Goal: Information Seeking & Learning: Check status

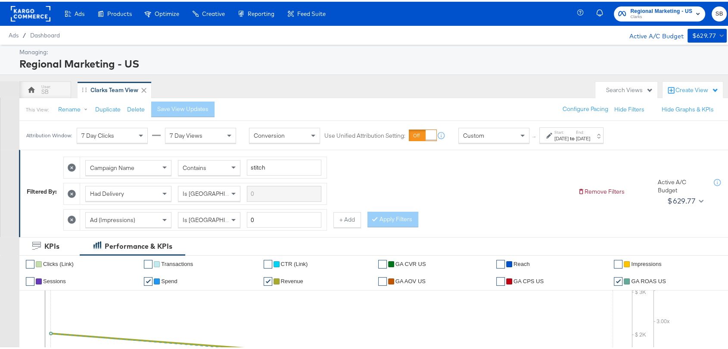
click at [566, 130] on label "Start:" at bounding box center [561, 131] width 14 height 6
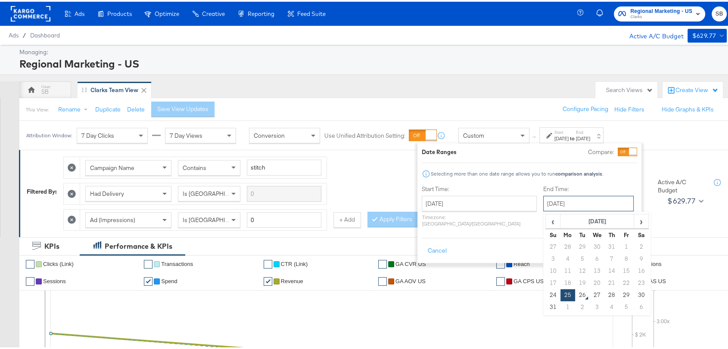
click at [551, 199] on input "August 25th 2025" at bounding box center [588, 202] width 90 height 16
click at [546, 290] on td "24" at bounding box center [553, 294] width 15 height 12
type input "August 24th 2025"
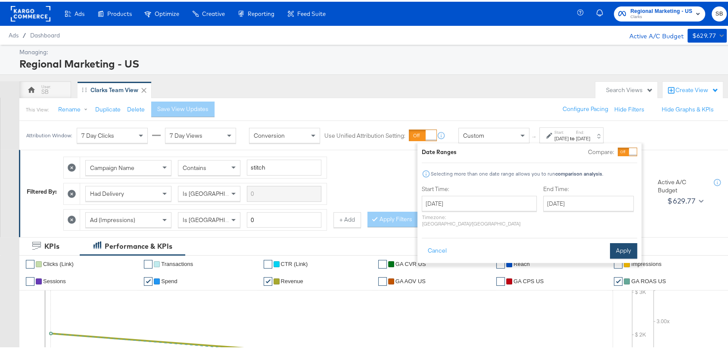
click at [621, 242] on button "Apply" at bounding box center [623, 250] width 27 height 16
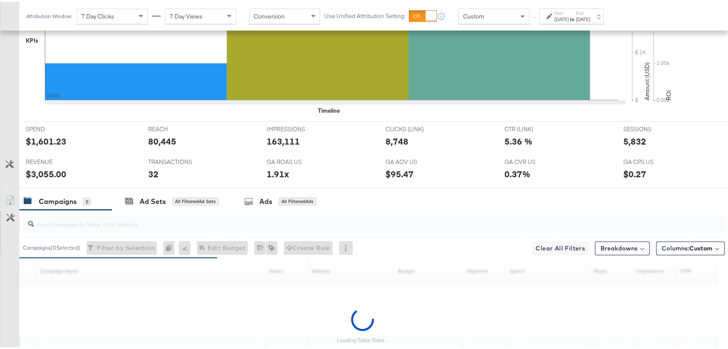
scroll to position [393, 0]
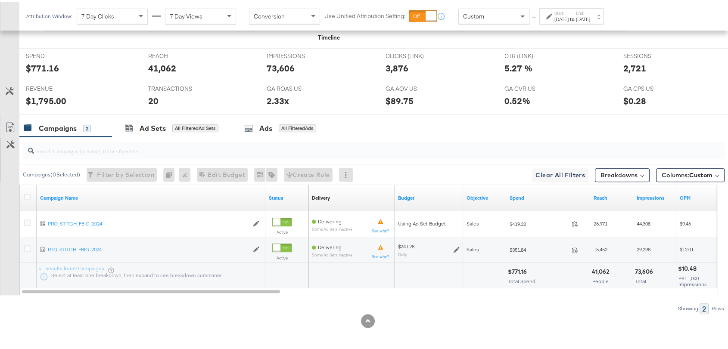
click at [650, 269] on div "73,606" at bounding box center [645, 270] width 21 height 8
copy div "73,606"
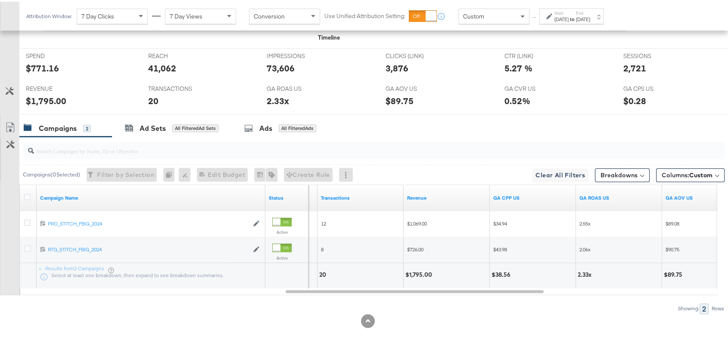
click at [569, 18] on div "[DATE]" at bounding box center [561, 17] width 14 height 7
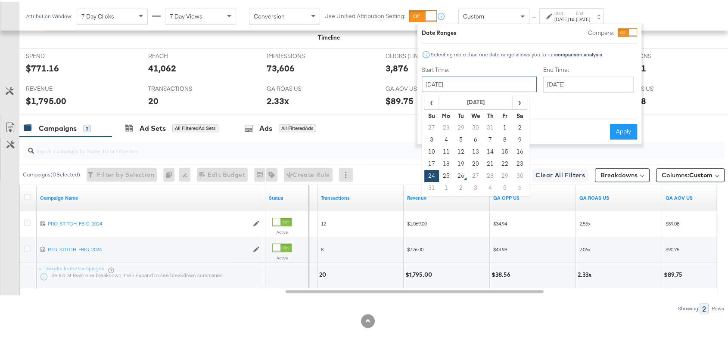
click at [493, 80] on input "[DATE]" at bounding box center [479, 83] width 115 height 16
click at [446, 173] on td "25" at bounding box center [446, 174] width 15 height 12
type input "[DATE]"
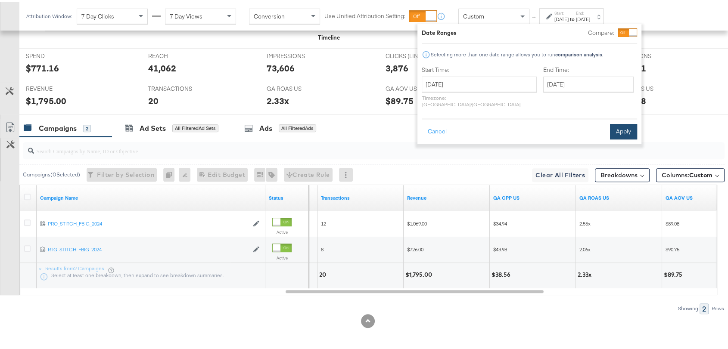
click at [623, 122] on button "Apply" at bounding box center [623, 130] width 27 height 16
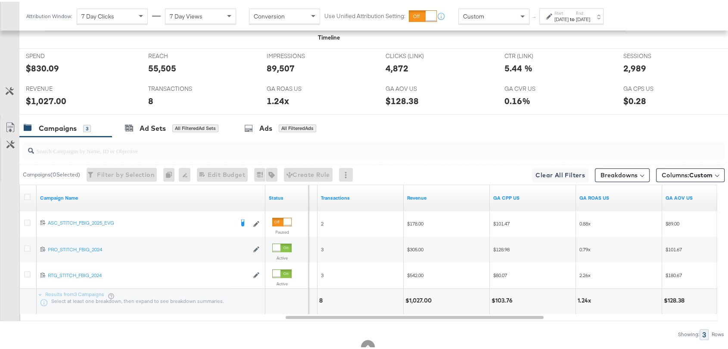
click at [585, 299] on div "1.24x" at bounding box center [586, 299] width 16 height 8
copy div "1.24x"
click at [585, 299] on div "1.24x" at bounding box center [586, 299] width 16 height 8
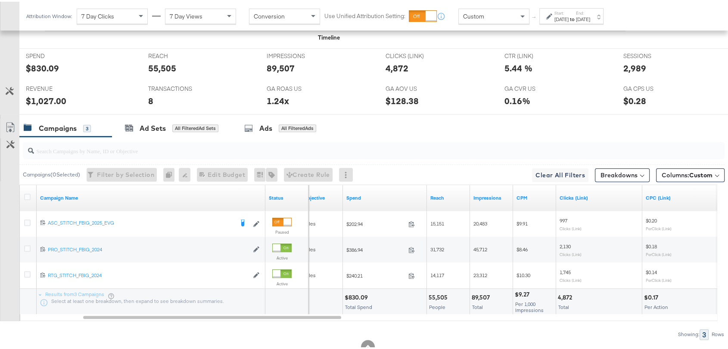
click at [354, 295] on div "$830.09" at bounding box center [358, 296] width 26 height 8
copy div "830.09"
click at [483, 294] on div "89,507" at bounding box center [482, 296] width 21 height 8
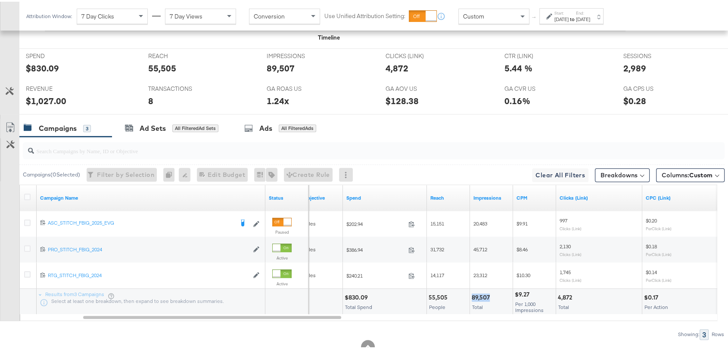
copy div "89,507"
click at [483, 294] on div "89,507" at bounding box center [482, 296] width 21 height 8
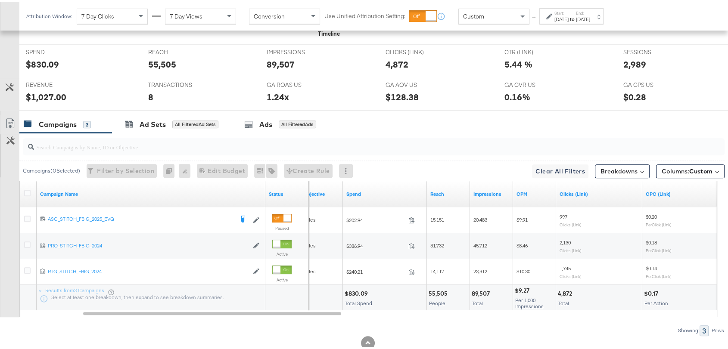
scroll to position [419, 0]
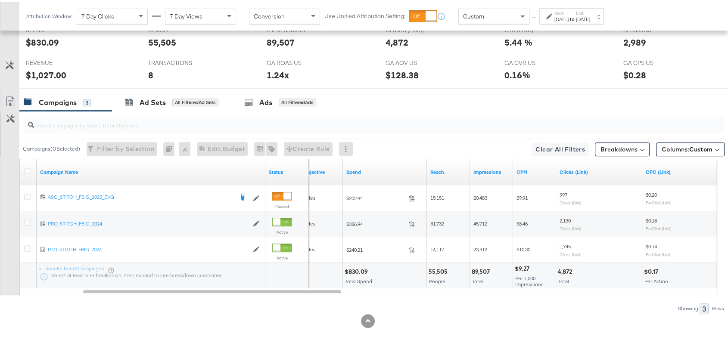
click at [566, 8] on div "Start: Aug 25th 2025 to End: Aug 25th 2025" at bounding box center [571, 14] width 64 height 16
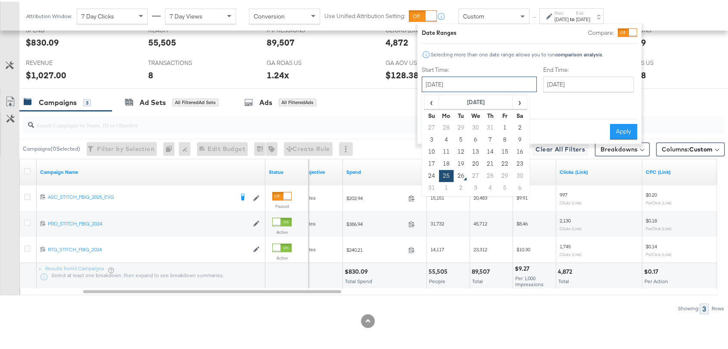
click at [467, 84] on input "[DATE]" at bounding box center [479, 83] width 115 height 16
click at [432, 172] on td "24" at bounding box center [431, 174] width 15 height 12
type input "[DATE]"
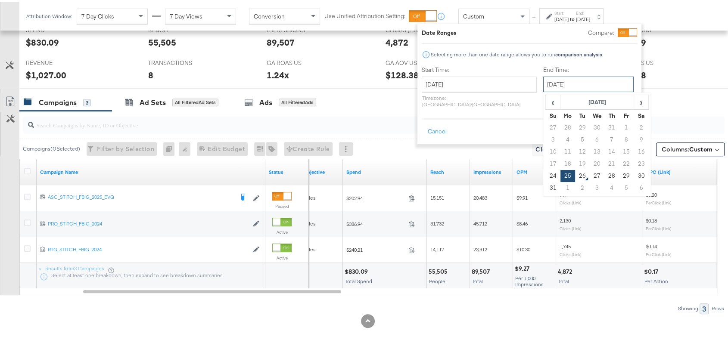
click at [556, 84] on input "[DATE]" at bounding box center [588, 83] width 90 height 16
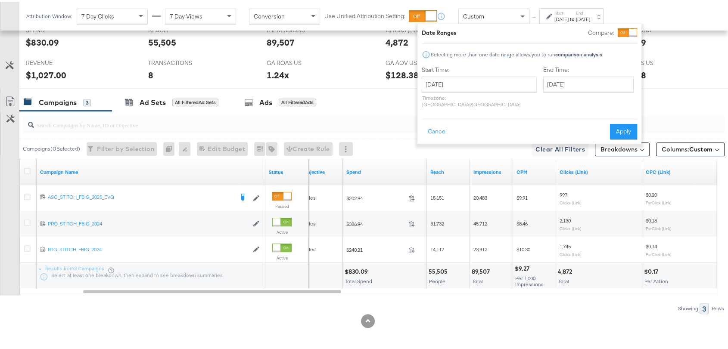
click at [484, 106] on div "Date Ranges Compare: Selecting more than one date range allows you to run compa…" at bounding box center [529, 82] width 215 height 111
click at [629, 122] on button "Apply" at bounding box center [623, 130] width 27 height 16
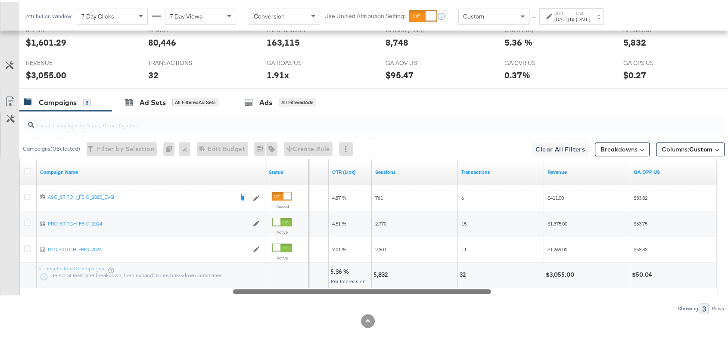
drag, startPoint x: 386, startPoint y: 292, endPoint x: 23, endPoint y: 371, distance: 371.3
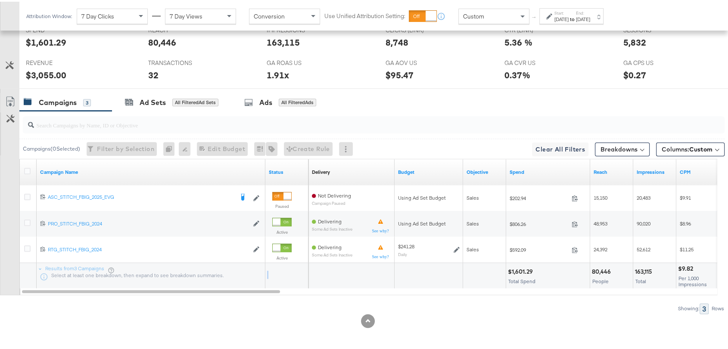
drag, startPoint x: 259, startPoint y: 286, endPoint x: 268, endPoint y: 286, distance: 8.2
click at [268, 286] on div "Results from 3 Campaigns Select at least one breakdown, then expand to see brea…" at bounding box center [164, 274] width 289 height 26
click at [590, 16] on div "[DATE]" at bounding box center [583, 17] width 14 height 7
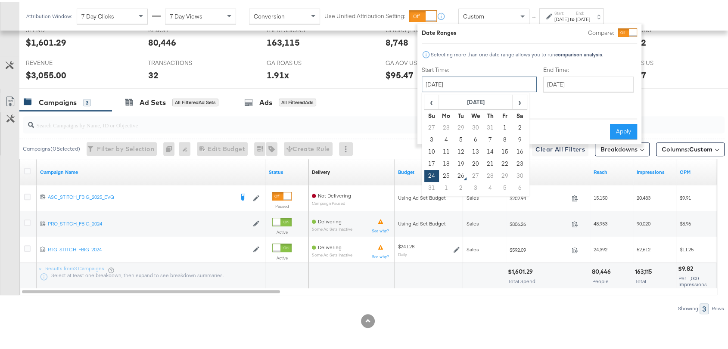
click at [474, 80] on input "[DATE]" at bounding box center [479, 83] width 115 height 16
click at [445, 174] on td "25" at bounding box center [446, 174] width 15 height 12
type input "[DATE]"
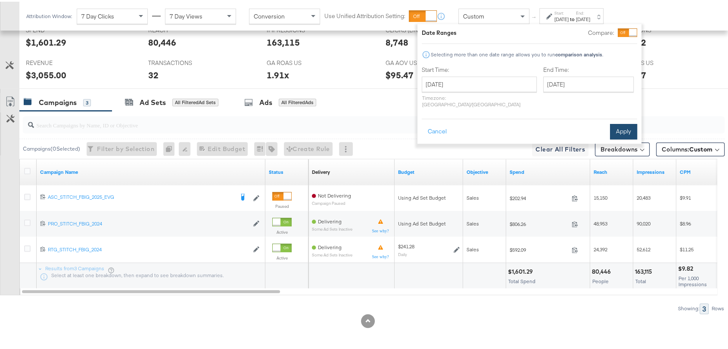
click at [622, 122] on button "Apply" at bounding box center [623, 130] width 27 height 16
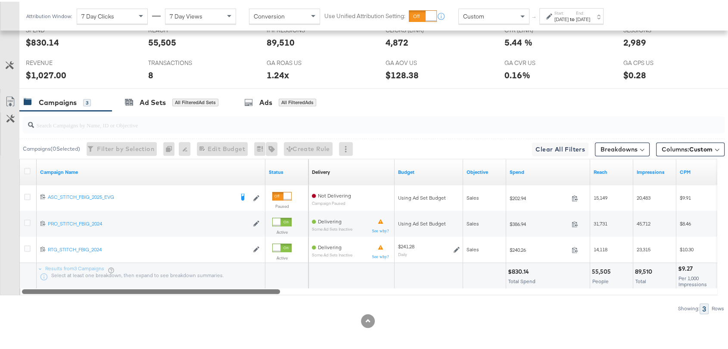
drag, startPoint x: 267, startPoint y: 289, endPoint x: 208, endPoint y: 305, distance: 61.5
click at [208, 305] on div "Campaigns ( 0 Selected) Filter by Selection Filter 0 campaigns 0 Rename 0 campa…" at bounding box center [362, 210] width 725 height 203
click at [566, 16] on div "[DATE]" at bounding box center [561, 17] width 14 height 7
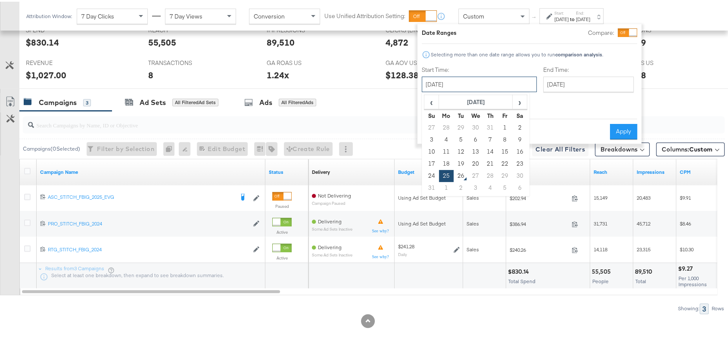
click at [482, 85] on input "[DATE]" at bounding box center [479, 83] width 115 height 16
click at [429, 175] on td "24" at bounding box center [431, 174] width 15 height 12
type input "[DATE]"
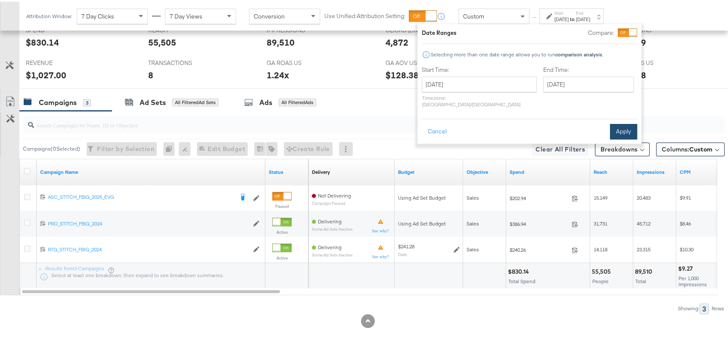
click at [624, 122] on button "Apply" at bounding box center [623, 130] width 27 height 16
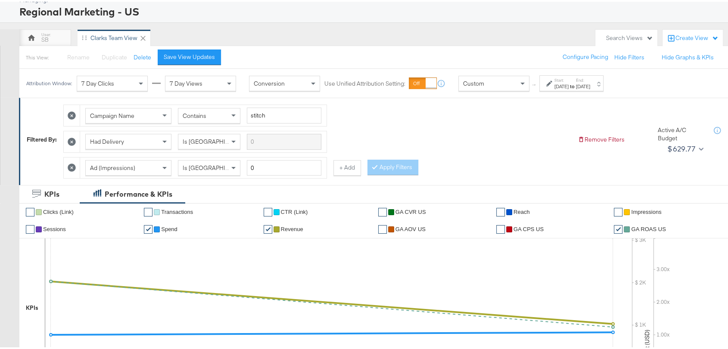
scroll to position [0, 0]
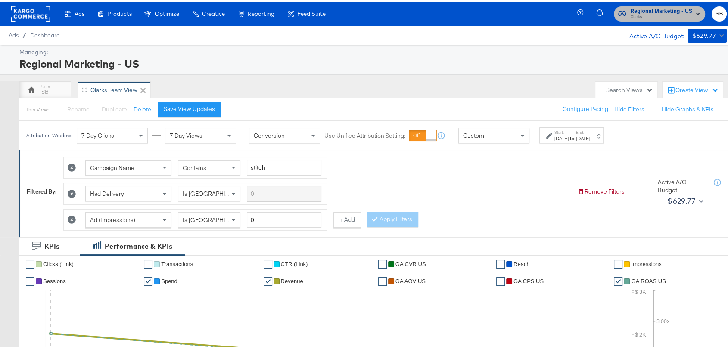
click at [620, 13] on span "Regional Marketing - US Clarks" at bounding box center [659, 12] width 83 height 14
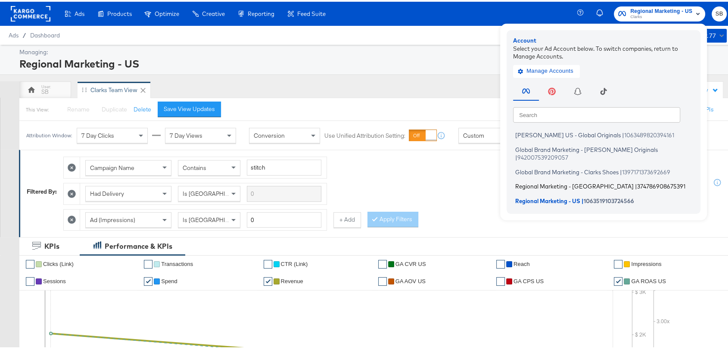
click at [538, 181] on span "Regional Marketing - CA" at bounding box center [574, 184] width 118 height 7
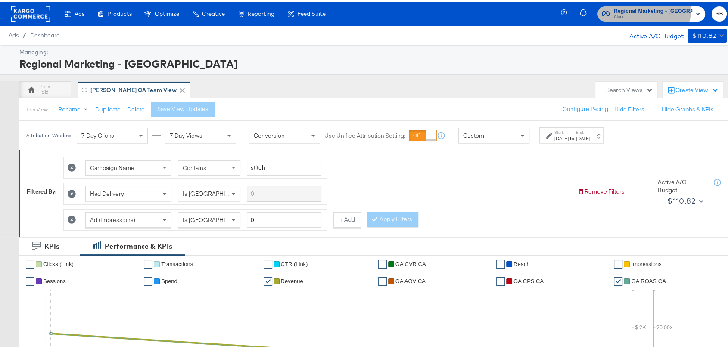
click at [644, 5] on span "Regional Marketing - CA" at bounding box center [653, 9] width 78 height 9
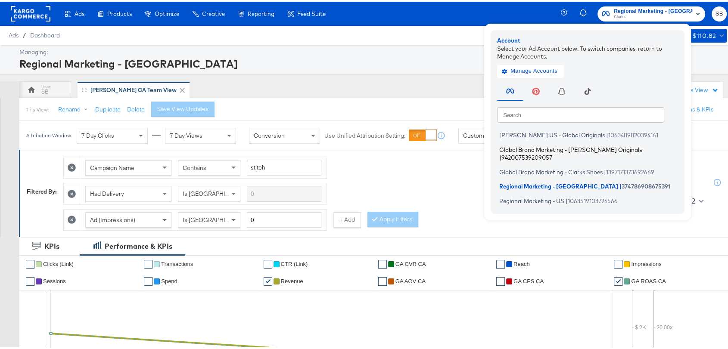
click at [541, 149] on span "Global Brand Marketing - Clarks Originals" at bounding box center [570, 147] width 143 height 7
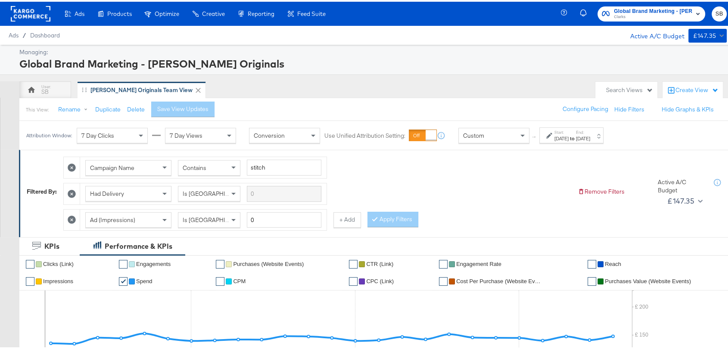
drag, startPoint x: 589, startPoint y: 144, endPoint x: 586, endPoint y: 140, distance: 5.3
click at [586, 140] on div "Attribution Window: 7 Day Clicks 7 Day Views Conversion Use Unified Attribution…" at bounding box center [316, 133] width 595 height 29
click at [586, 140] on div "Start: Aug 1st 2025 to End: Aug 25th 2025" at bounding box center [571, 134] width 64 height 16
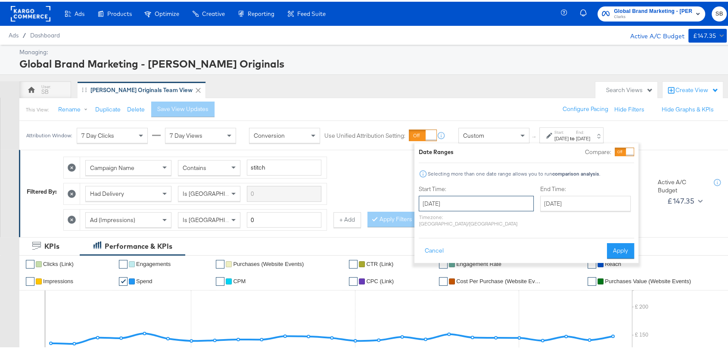
click at [471, 205] on input "August 1st 2025" at bounding box center [476, 202] width 115 height 16
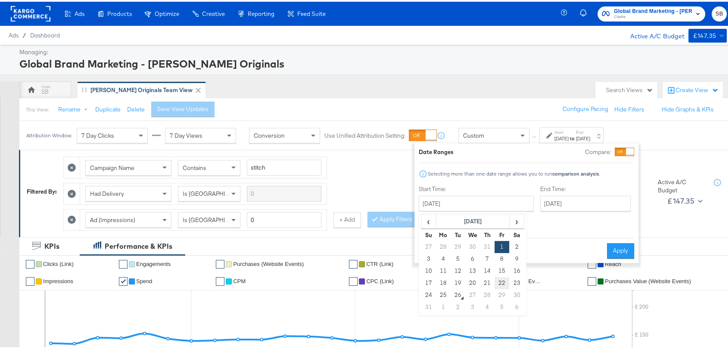
click at [496, 283] on td "22" at bounding box center [502, 282] width 15 height 12
type input "August 22nd 2025"
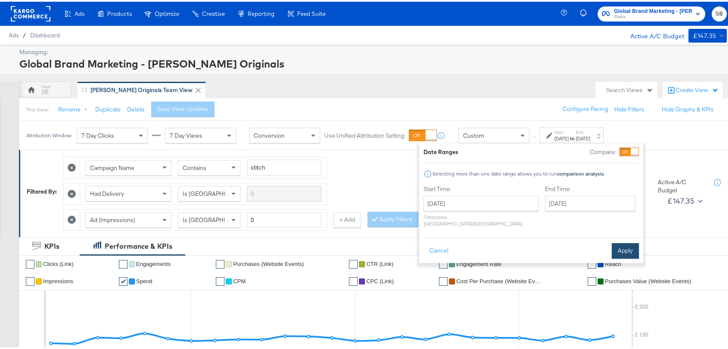
click at [622, 242] on button "Apply" at bounding box center [625, 250] width 27 height 16
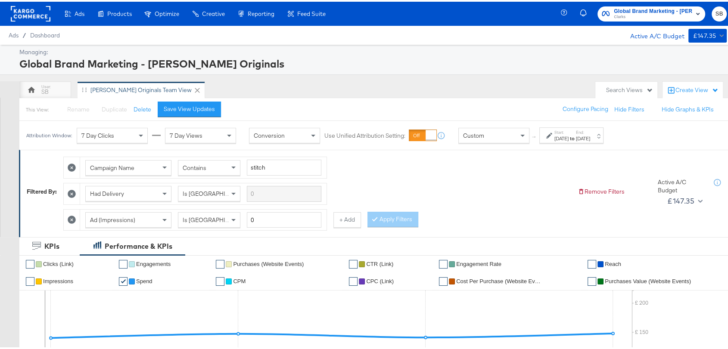
click at [651, 20] on div "Global Brand Marketing - Clarks Originals Clarks SB" at bounding box center [649, 12] width 171 height 24
click at [649, 18] on span "Clarks" at bounding box center [653, 15] width 78 height 7
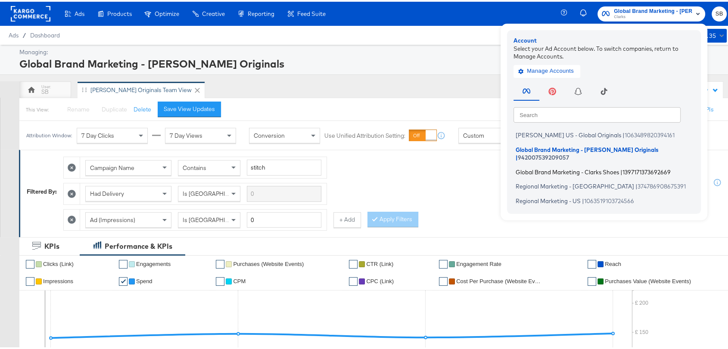
click at [548, 167] on span "Global Brand Marketing - Clarks Shoes" at bounding box center [567, 170] width 103 height 7
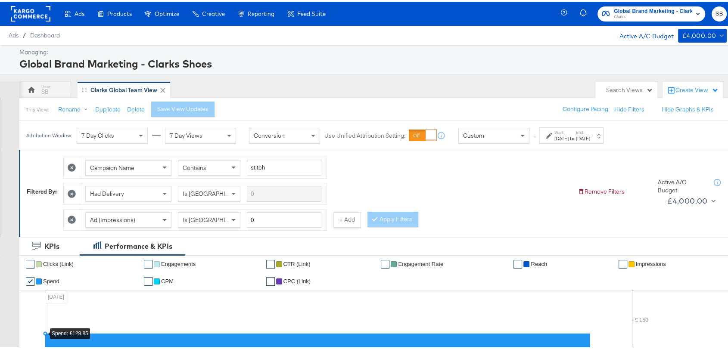
click at [472, 302] on icon at bounding box center [331, 353] width 573 height 129
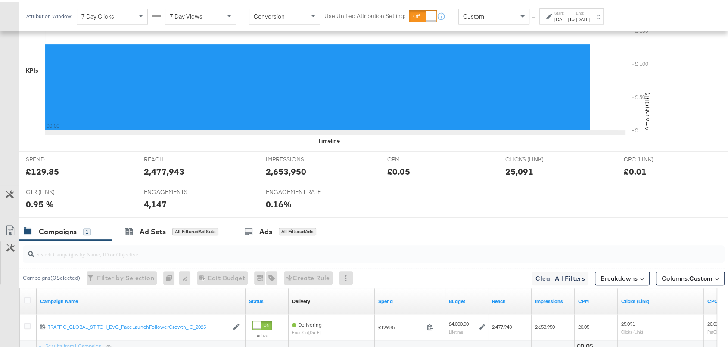
scroll to position [367, 0]
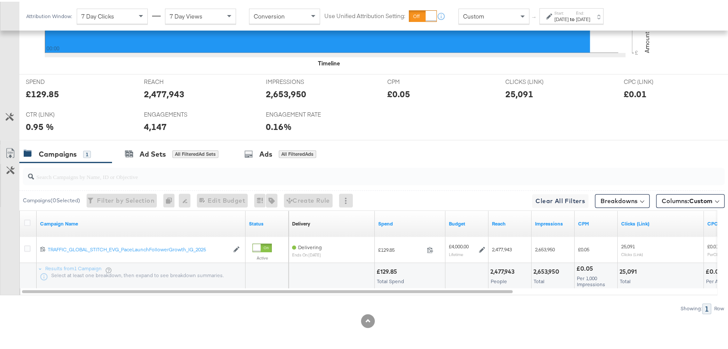
click at [576, 15] on strong "to" at bounding box center [572, 17] width 7 height 6
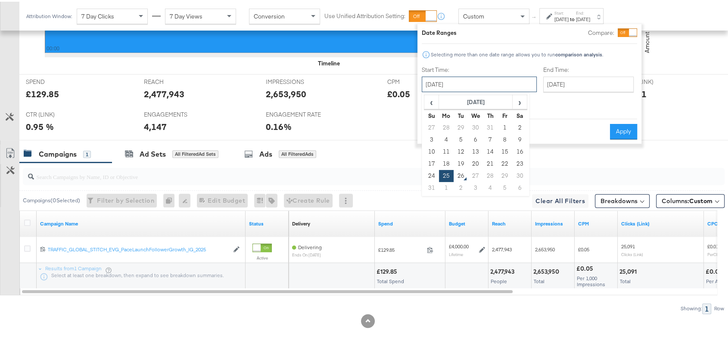
click at [457, 87] on input "August 25th 2025" at bounding box center [479, 83] width 115 height 16
click at [503, 160] on td "22" at bounding box center [505, 162] width 15 height 12
type input "August 22nd 2025"
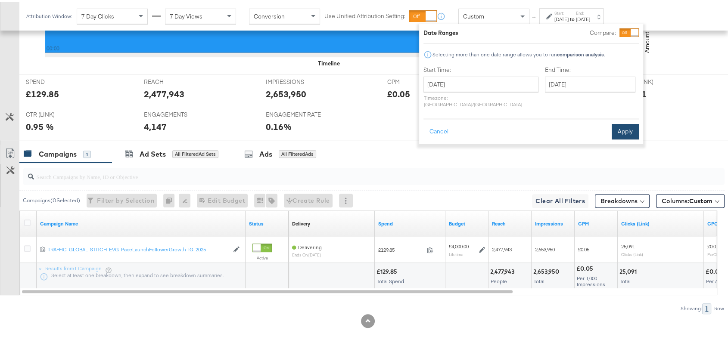
click at [629, 123] on button "Apply" at bounding box center [625, 130] width 27 height 16
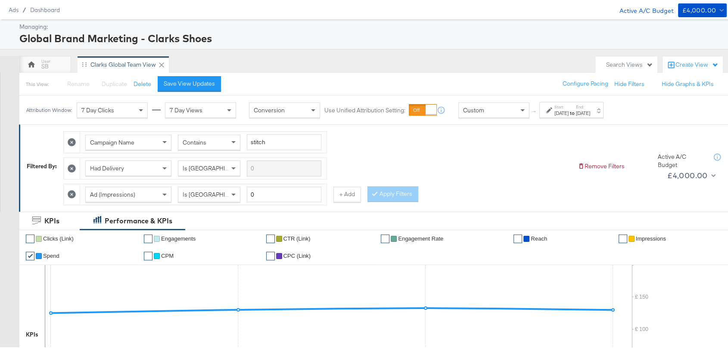
scroll to position [0, 0]
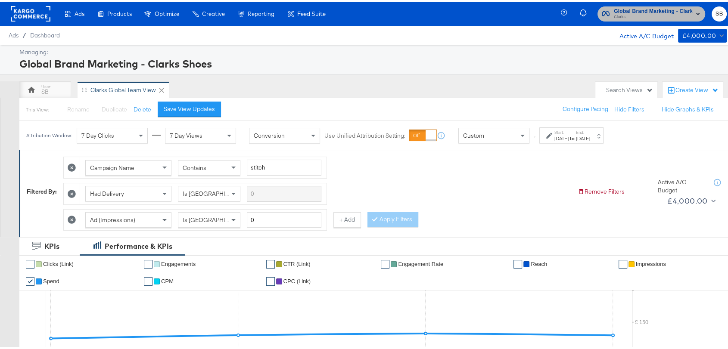
click at [622, 6] on span "Global Brand Marketing - Clarks Shoes" at bounding box center [653, 9] width 78 height 9
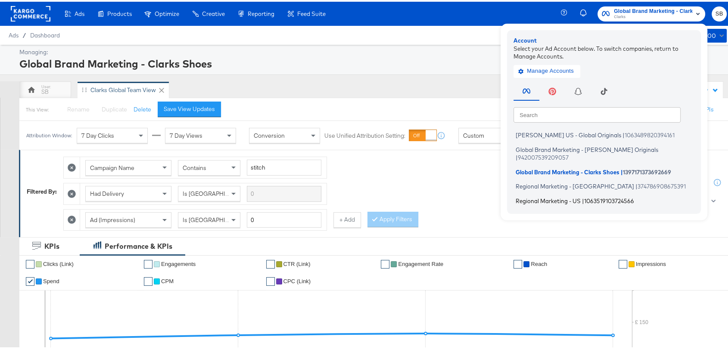
click at [523, 196] on span "Regional Marketing - US" at bounding box center [548, 199] width 65 height 7
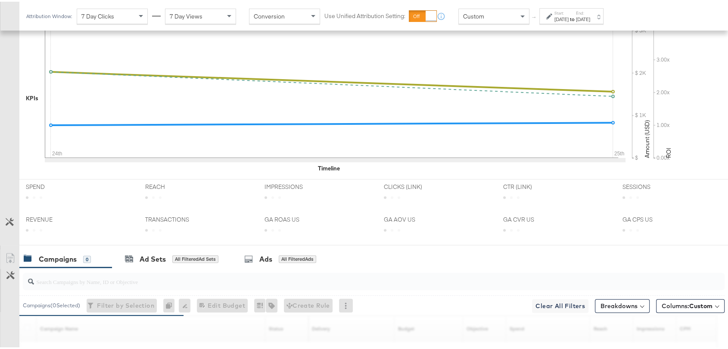
scroll to position [393, 0]
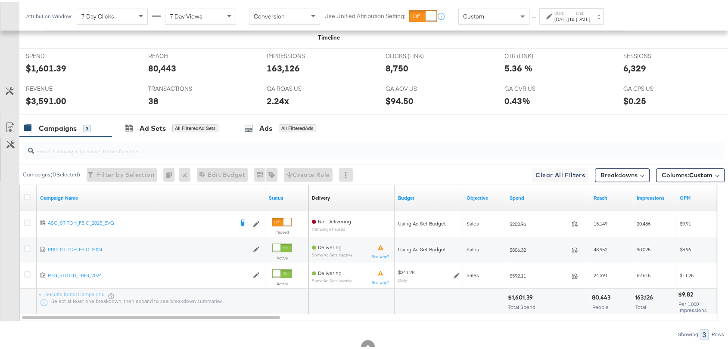
click at [569, 18] on div "[DATE]" at bounding box center [561, 17] width 14 height 7
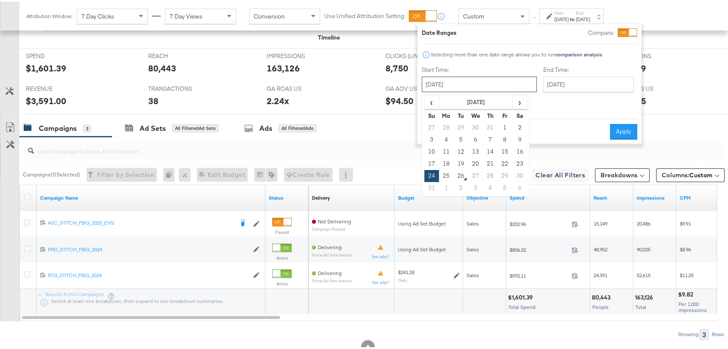
click at [476, 84] on input "[DATE]" at bounding box center [479, 83] width 115 height 16
click at [434, 165] on td "17" at bounding box center [431, 162] width 15 height 12
type input "[DATE]"
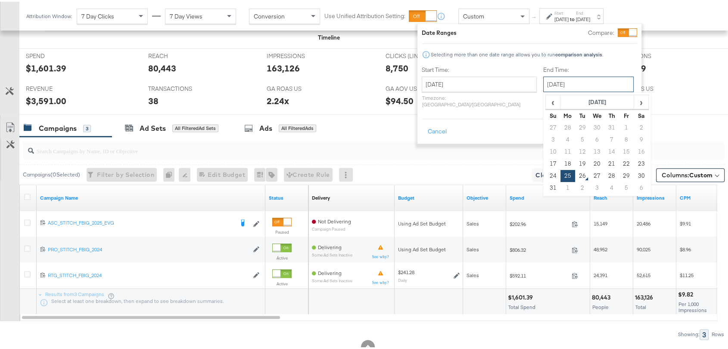
click at [554, 79] on input "[DATE]" at bounding box center [588, 83] width 90 height 16
click at [634, 159] on td "23" at bounding box center [641, 162] width 15 height 12
type input "[DATE]"
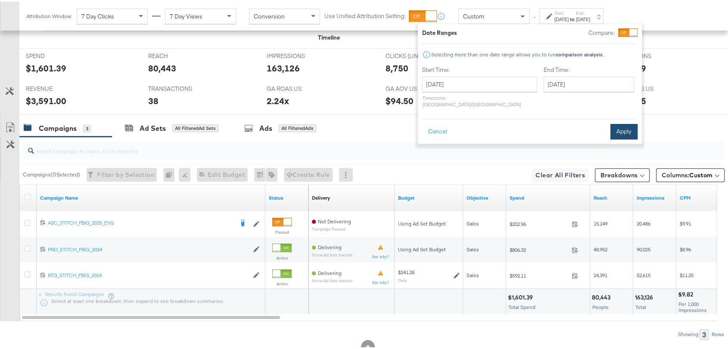
click at [620, 122] on button "Apply" at bounding box center [623, 130] width 27 height 16
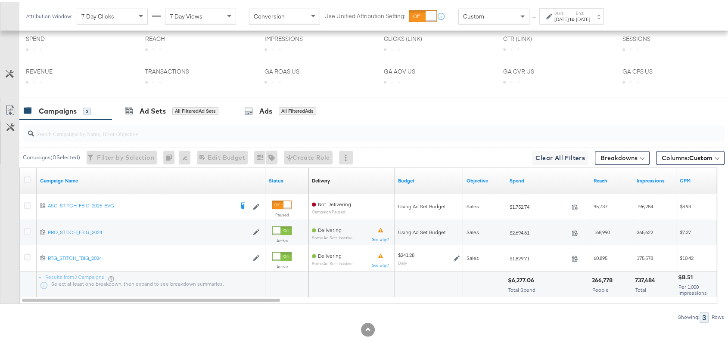
scroll to position [411, 0]
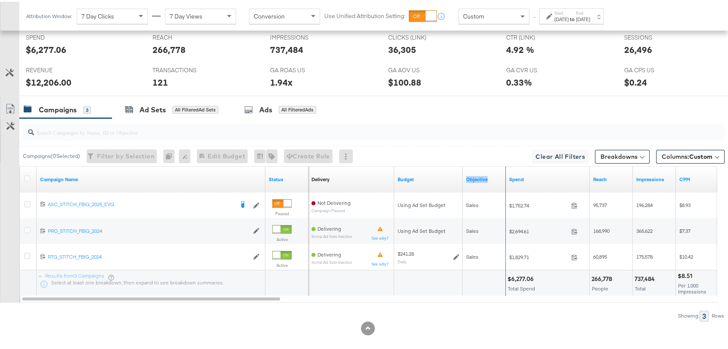
drag, startPoint x: 503, startPoint y: 189, endPoint x: 496, endPoint y: 188, distance: 7.4
click at [496, 188] on div "Objective" at bounding box center [484, 178] width 43 height 26
click at [483, 324] on div at bounding box center [367, 327] width 735 height 14
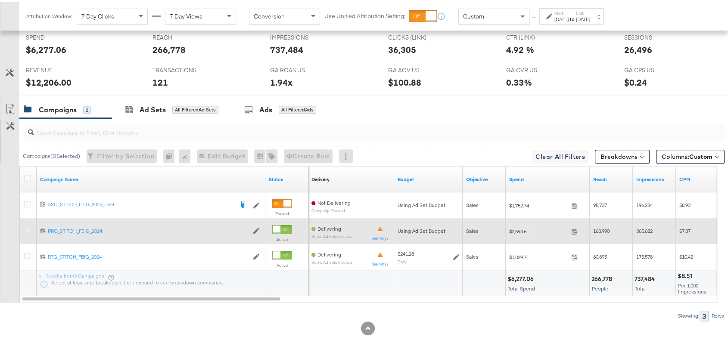
click at [28, 227] on icon at bounding box center [27, 228] width 6 height 6
click at [0, 0] on input "checkbox" at bounding box center [0, 0] width 0 height 0
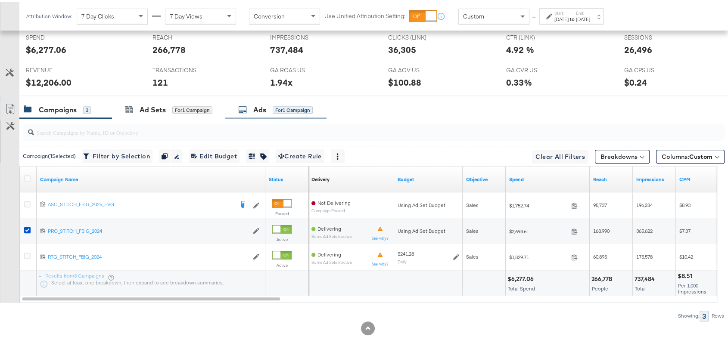
click at [258, 107] on div "Ads" at bounding box center [259, 108] width 13 height 10
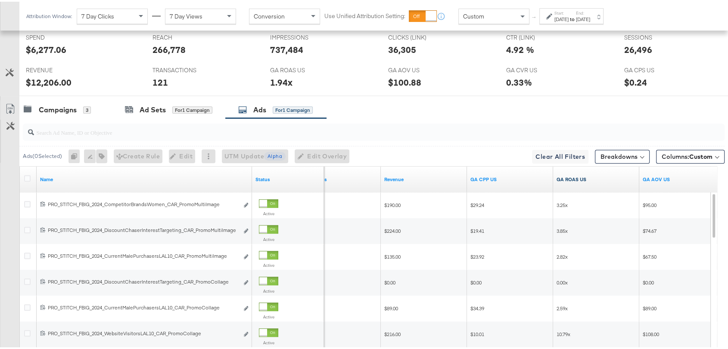
click at [577, 179] on link "GA ROAS US" at bounding box center [596, 177] width 79 height 7
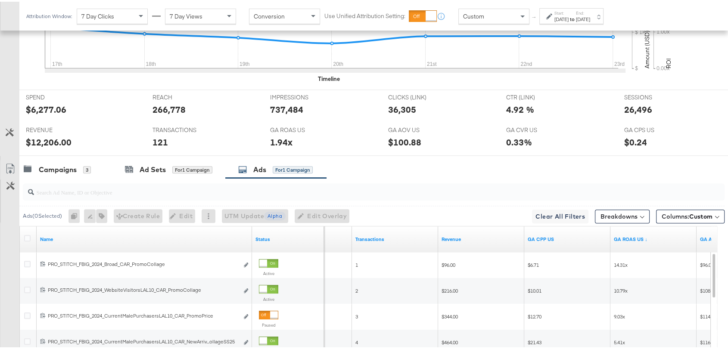
scroll to position [339, 0]
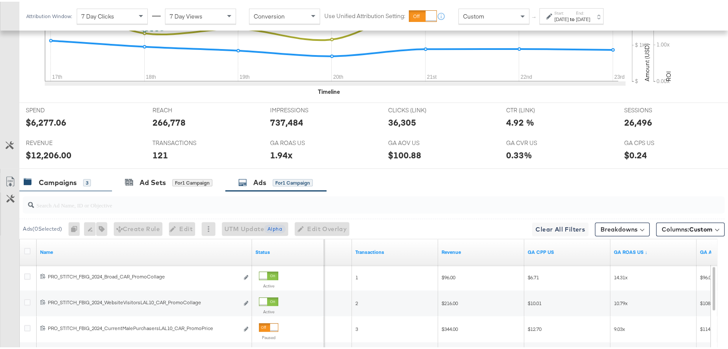
click at [65, 184] on div "Campaigns 3" at bounding box center [65, 181] width 93 height 19
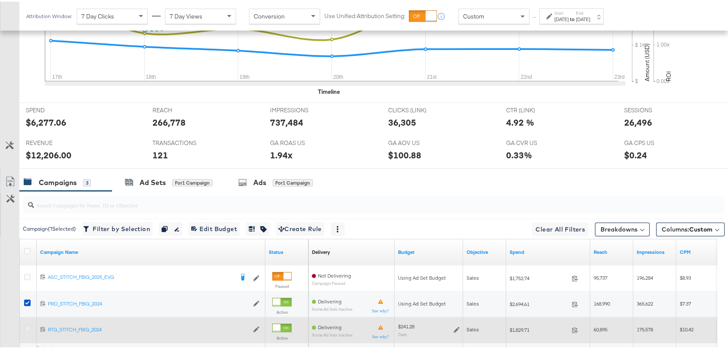
click at [25, 324] on icon at bounding box center [27, 327] width 6 height 6
click at [0, 0] on input "checkbox" at bounding box center [0, 0] width 0 height 0
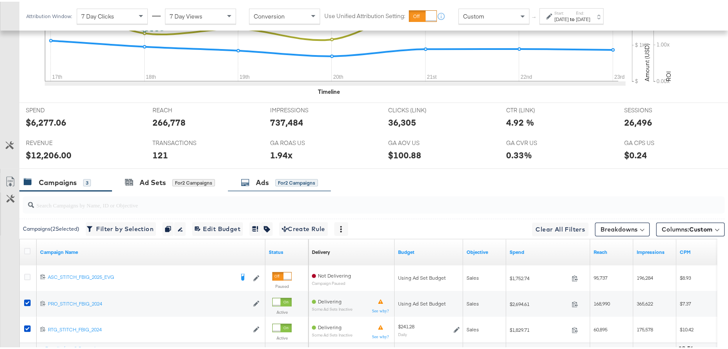
click at [255, 182] on div "Ads for 2 Campaigns" at bounding box center [279, 181] width 77 height 10
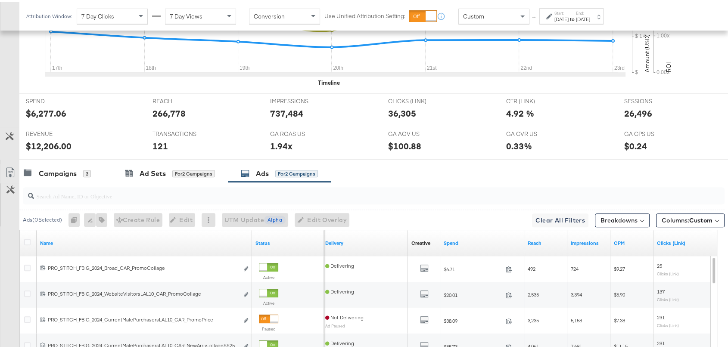
scroll to position [349, 0]
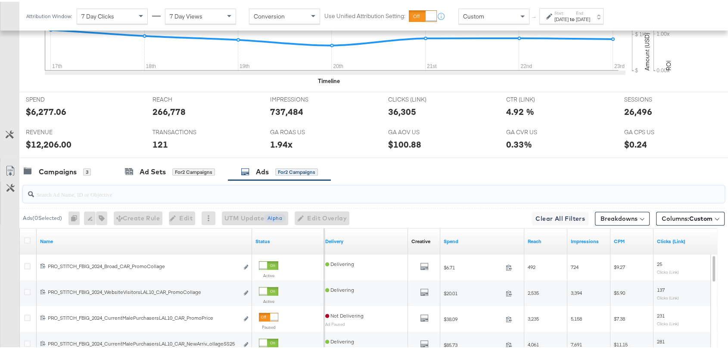
click at [82, 194] on input "search" at bounding box center [347, 189] width 627 height 17
paste input "wArriv...ollageSS25"
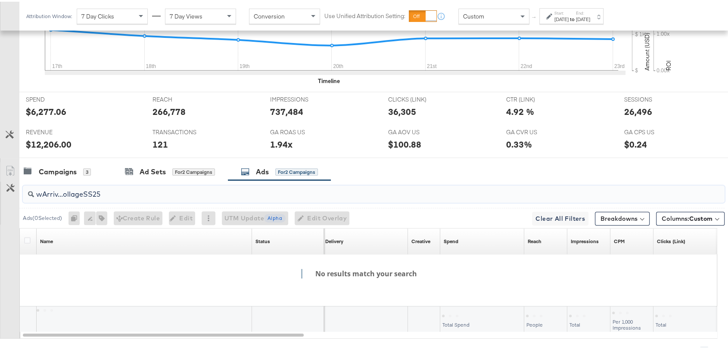
click at [36, 191] on input "wArriv...ollageSS25" at bounding box center [347, 189] width 627 height 17
drag, startPoint x: 68, startPoint y: 191, endPoint x: 152, endPoint y: 179, distance: 84.9
click at [152, 181] on input "NewArriv...ollageSS25" at bounding box center [347, 189] width 627 height 17
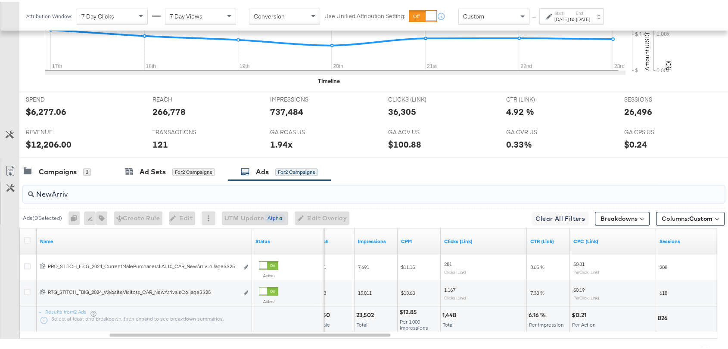
type input "NewArriv"
click at [78, 190] on input "NewArriv" at bounding box center [347, 189] width 627 height 17
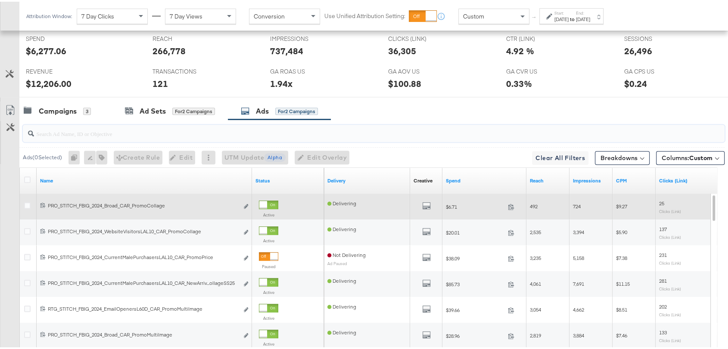
scroll to position [461, 0]
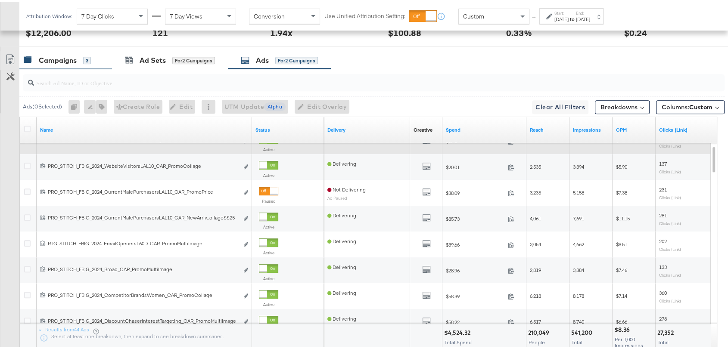
click at [63, 62] on div "Campaigns 3" at bounding box center [65, 59] width 93 height 19
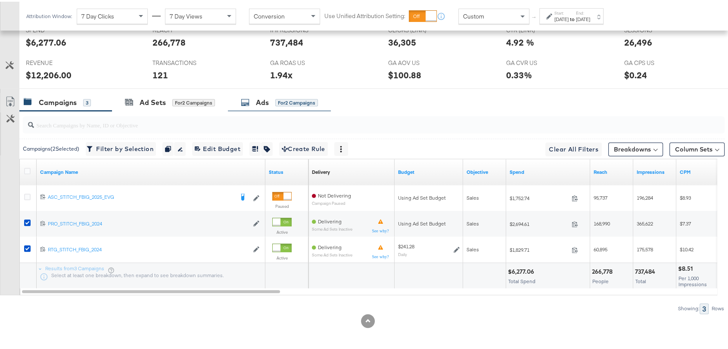
click at [262, 107] on div "Ads for 2 Campaigns" at bounding box center [279, 101] width 103 height 19
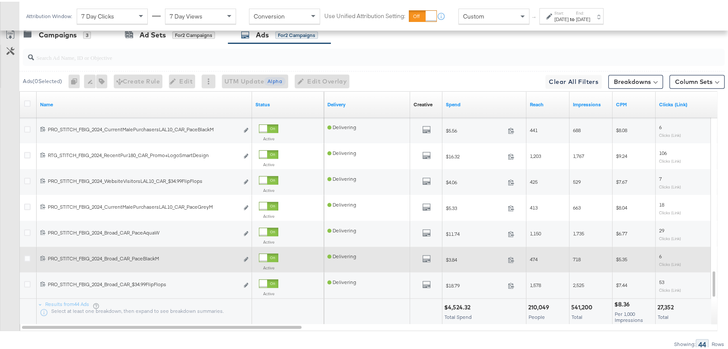
scroll to position [491, 0]
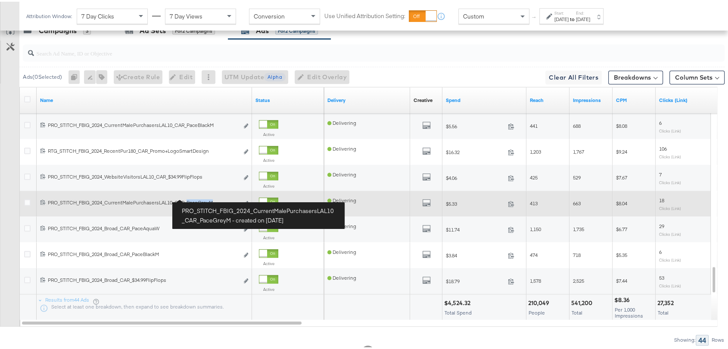
drag, startPoint x: 214, startPoint y: 198, endPoint x: 187, endPoint y: 197, distance: 26.3
click at [187, 198] on div "PRO_STITCH_FBIG_2024_CurrentMalePurchasersLAL10_CAR_PaceGreyM PRO_STITCH_FBIG_2…" at bounding box center [143, 201] width 191 height 7
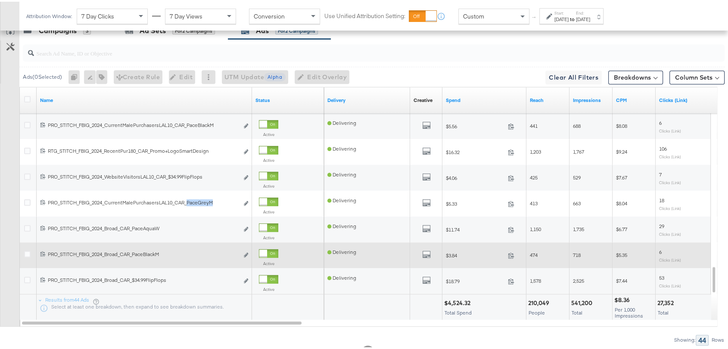
copy div "PaceGreyM"
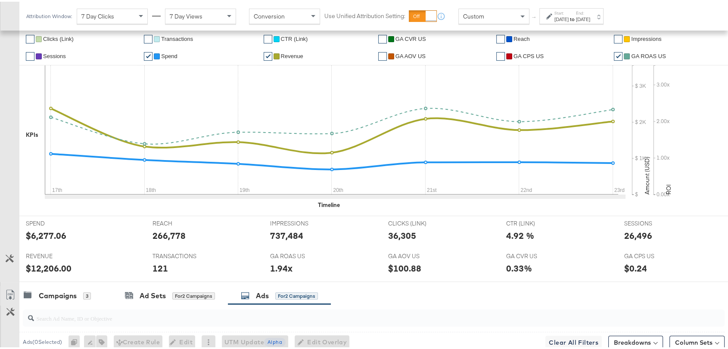
scroll to position [283, 0]
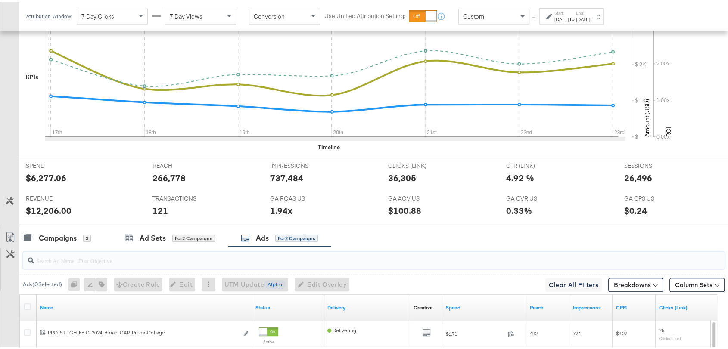
click at [73, 258] on input "search" at bounding box center [347, 255] width 627 height 17
paste input "PaceGreyM"
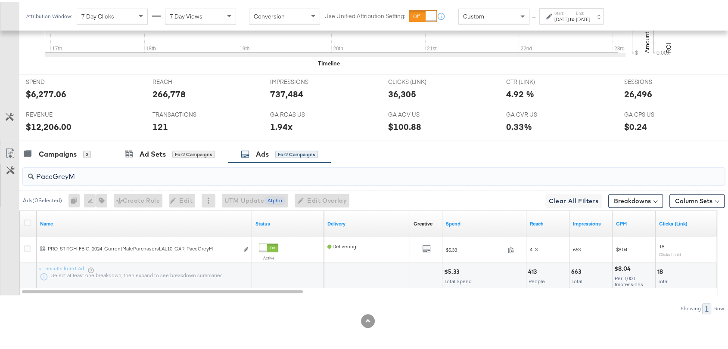
drag, startPoint x: 55, startPoint y: 174, endPoint x: 107, endPoint y: 178, distance: 52.7
click at [107, 178] on input "PaceGreyM" at bounding box center [347, 171] width 627 height 17
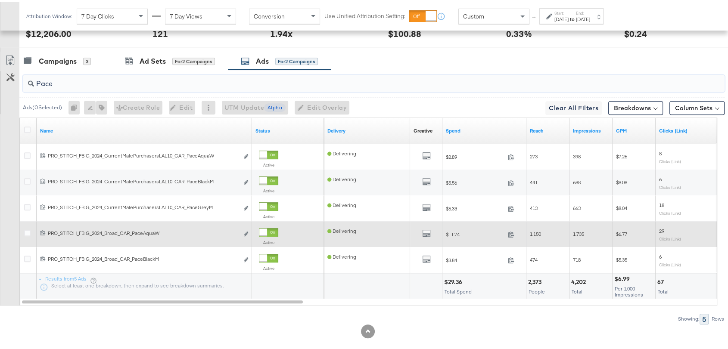
scroll to position [459, 0]
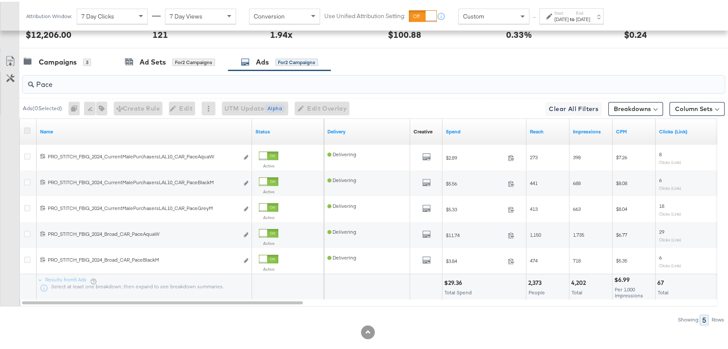
click at [28, 126] on icon at bounding box center [27, 129] width 6 height 6
click at [0, 0] on input "checkbox" at bounding box center [0, 0] width 0 height 0
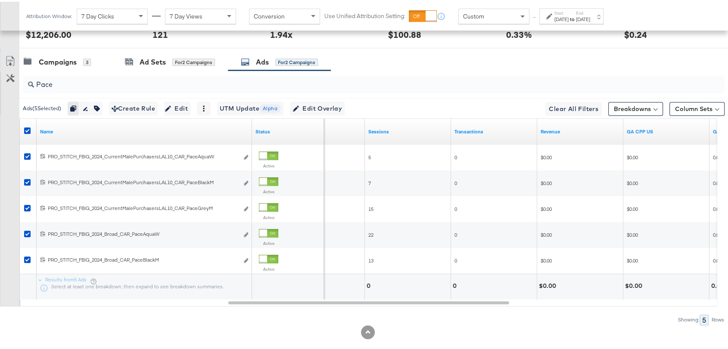
scroll to position [427, 0]
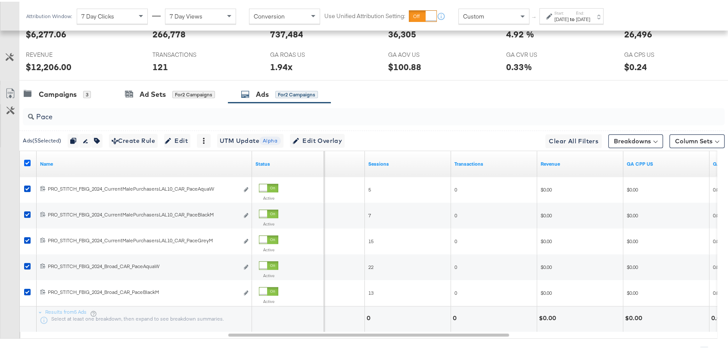
click at [26, 160] on icon at bounding box center [27, 161] width 6 height 6
click at [0, 0] on input "checkbox" at bounding box center [0, 0] width 0 height 0
click at [64, 114] on input "Pace" at bounding box center [347, 111] width 627 height 17
paste input "NewArriv.."
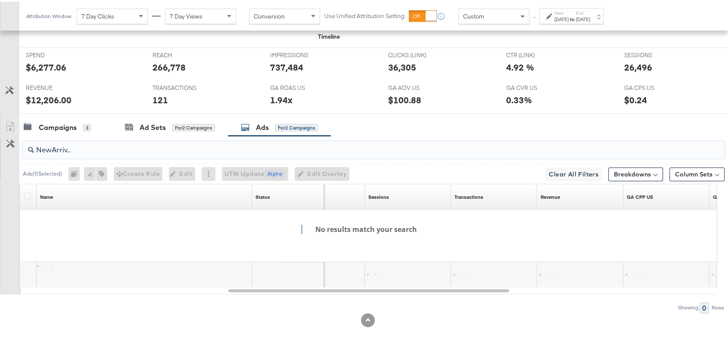
scroll to position [393, 0]
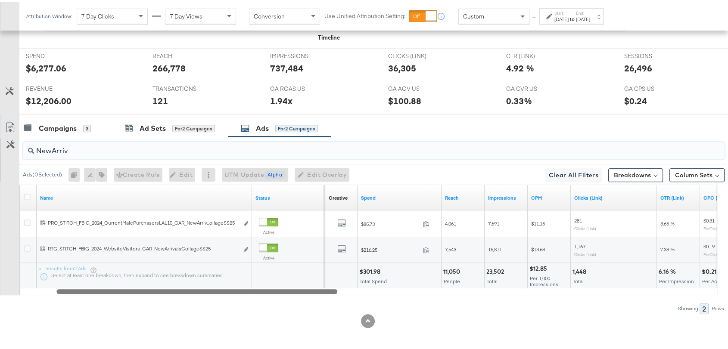
drag, startPoint x: 245, startPoint y: 287, endPoint x: 50, endPoint y: 316, distance: 197.3
click at [50, 316] on div "KPIs Performance & KPIs Customize KPIs ✔ Clicks (Link) ✔ Transactions ✔ CTR (Li…" at bounding box center [367, 96] width 735 height 507
type input "NewArriv"
click at [369, 266] on div "$301.98" at bounding box center [371, 270] width 24 height 8
